Goal: Transaction & Acquisition: Subscribe to service/newsletter

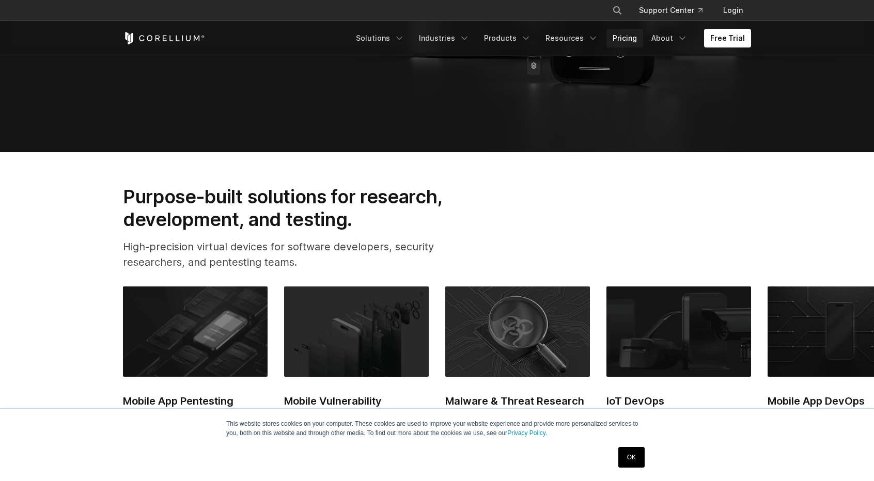
click at [625, 38] on link "Pricing" at bounding box center [624, 38] width 37 height 19
click at [747, 33] on link "Free Trial" at bounding box center [727, 38] width 47 height 19
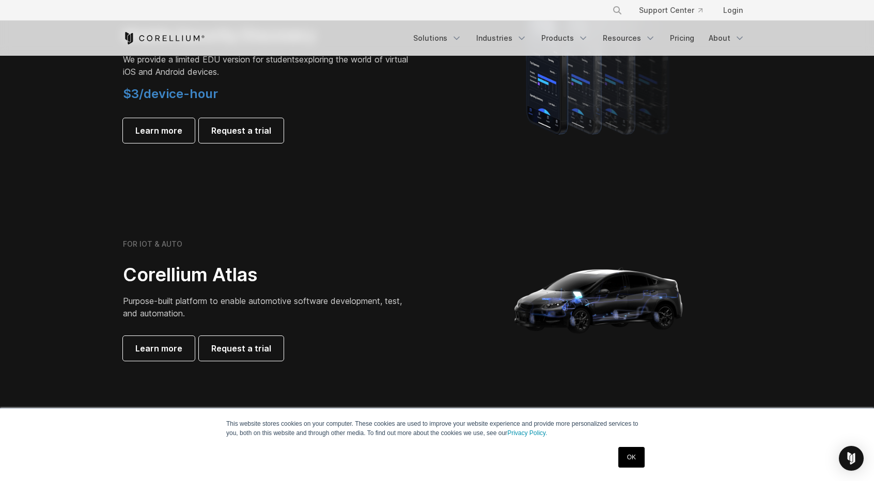
scroll to position [1136, 0]
